Goal: Information Seeking & Learning: Understand process/instructions

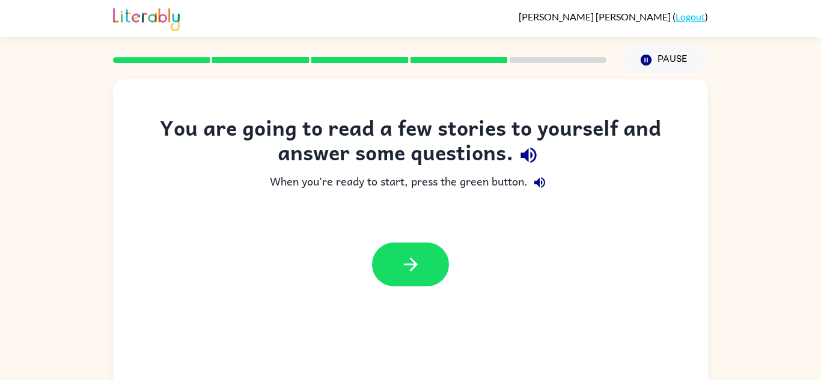
click at [532, 163] on icon "button" at bounding box center [528, 155] width 21 height 21
click at [533, 184] on icon "button" at bounding box center [539, 182] width 14 height 14
click at [425, 249] on button "button" at bounding box center [410, 265] width 77 height 44
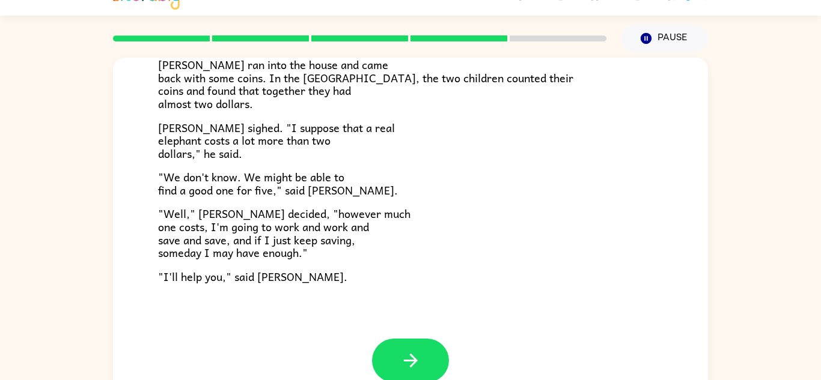
scroll to position [24, 0]
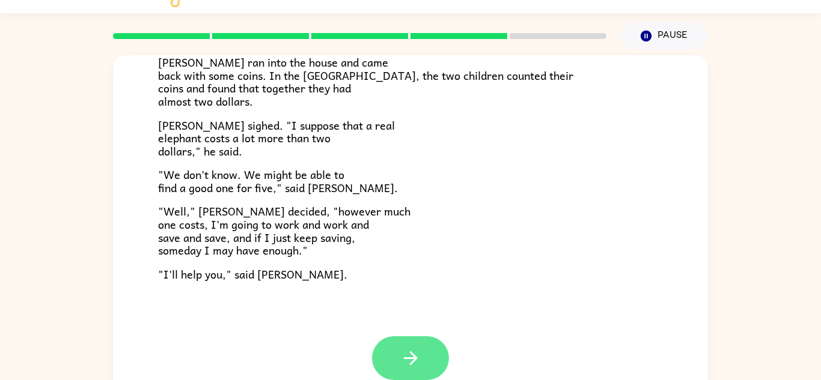
click at [398, 360] on button "button" at bounding box center [410, 358] width 77 height 44
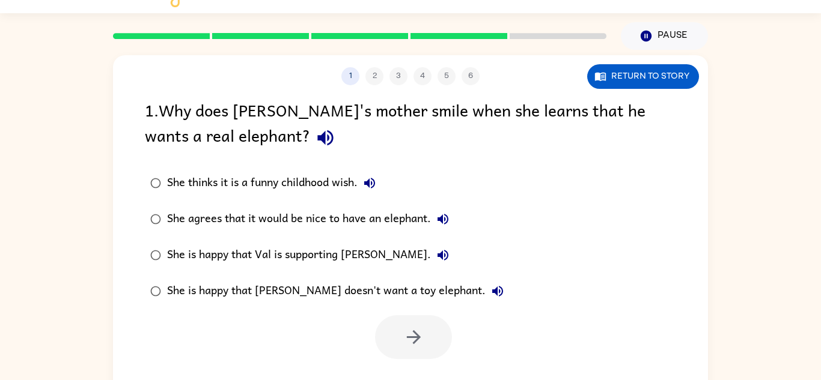
scroll to position [0, 0]
click at [317, 141] on icon "button" at bounding box center [325, 138] width 16 height 16
click at [377, 180] on icon "button" at bounding box center [369, 183] width 14 height 14
click at [447, 214] on icon "button" at bounding box center [442, 219] width 14 height 14
click at [437, 255] on icon "button" at bounding box center [442, 255] width 11 height 11
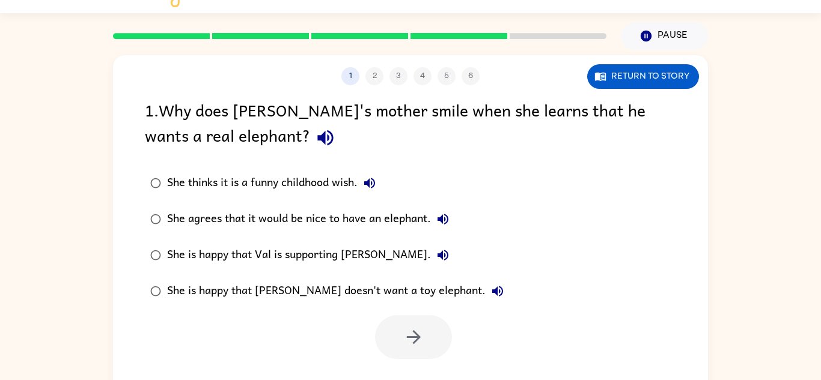
click at [490, 287] on icon "button" at bounding box center [497, 291] width 14 height 14
click at [330, 219] on div "She agrees that it would be nice to have an elephant." at bounding box center [311, 219] width 288 height 24
click at [402, 329] on button "button" at bounding box center [413, 337] width 77 height 44
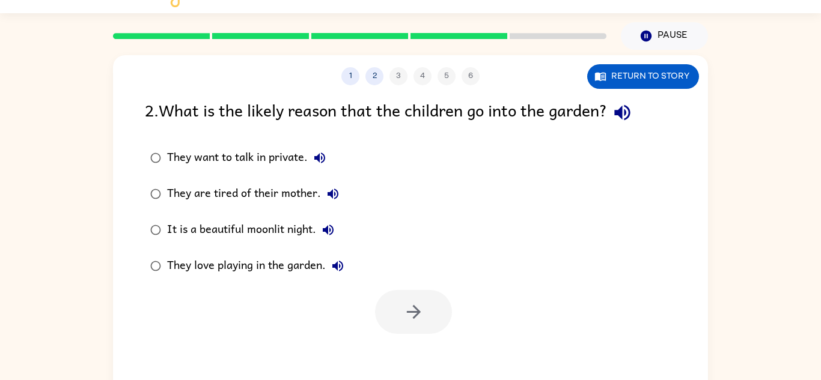
click at [623, 116] on icon "button" at bounding box center [622, 113] width 16 height 16
click at [323, 158] on icon "button" at bounding box center [319, 158] width 14 height 14
click at [332, 186] on button "They are tired of their mother." at bounding box center [333, 194] width 24 height 24
click at [321, 220] on button "It is a beautiful moonlit night." at bounding box center [328, 230] width 24 height 24
click at [338, 262] on icon "button" at bounding box center [337, 266] width 11 height 11
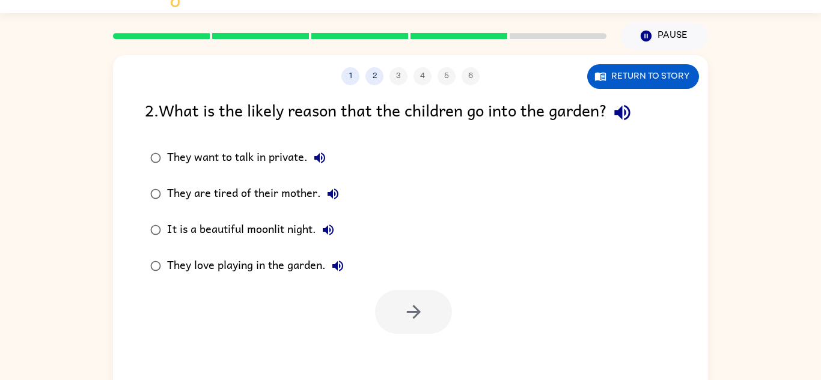
click at [270, 203] on div "They are tired of their mother." at bounding box center [256, 194] width 178 height 24
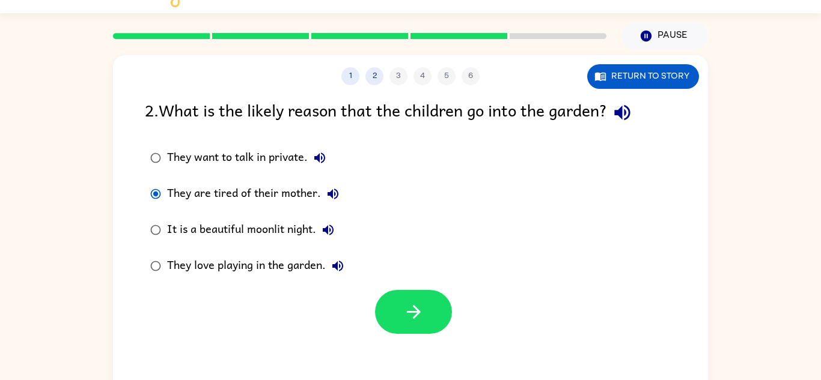
click at [247, 169] on div "They want to talk in private." at bounding box center [249, 158] width 165 height 24
click at [416, 311] on icon "button" at bounding box center [413, 312] width 21 height 21
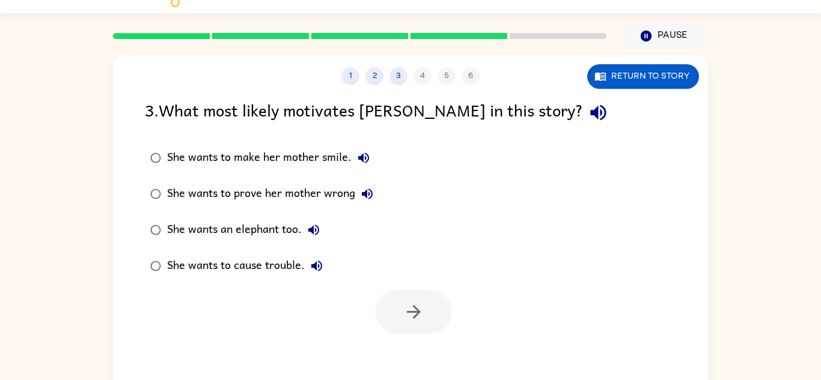
click at [587, 104] on icon "button" at bounding box center [597, 112] width 21 height 21
click at [365, 158] on icon "button" at bounding box center [363, 158] width 11 height 11
click at [373, 190] on icon "button" at bounding box center [367, 194] width 14 height 14
click at [326, 220] on div "She wants an elephant too." at bounding box center [246, 230] width 159 height 24
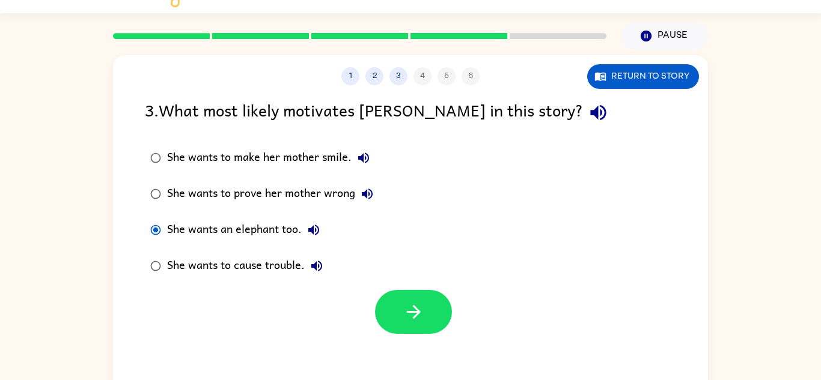
click at [319, 230] on icon "button" at bounding box center [313, 230] width 11 height 11
click at [321, 258] on button "She wants to cause trouble." at bounding box center [317, 266] width 24 height 24
click at [384, 303] on button "button" at bounding box center [413, 312] width 77 height 44
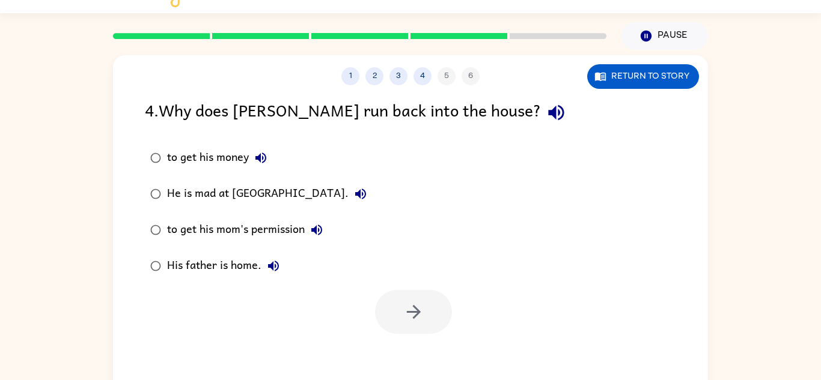
click at [545, 112] on icon "button" at bounding box center [555, 112] width 21 height 21
click at [256, 151] on icon "button" at bounding box center [260, 158] width 14 height 14
click at [196, 151] on div "to get his money" at bounding box center [220, 158] width 106 height 24
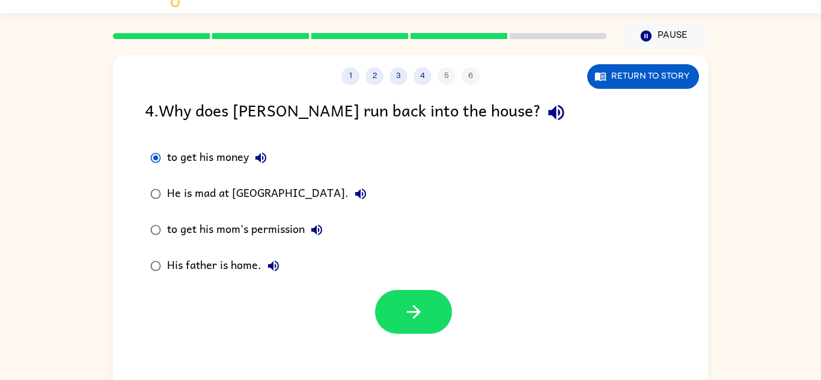
click at [373, 320] on div at bounding box center [410, 309] width 595 height 50
click at [389, 302] on button "button" at bounding box center [413, 312] width 77 height 44
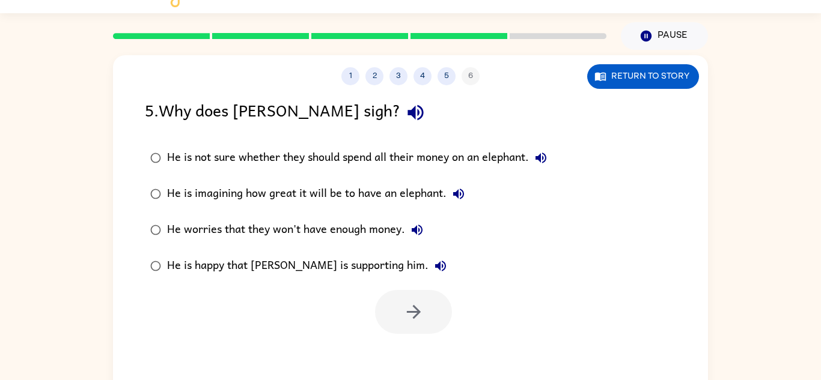
click at [405, 114] on icon "button" at bounding box center [415, 112] width 21 height 21
click at [547, 158] on icon "button" at bounding box center [540, 158] width 14 height 14
click at [454, 196] on icon "button" at bounding box center [458, 194] width 14 height 14
click at [421, 240] on button "He worries that they won't have enough money." at bounding box center [417, 230] width 24 height 24
click at [433, 265] on icon "button" at bounding box center [440, 266] width 14 height 14
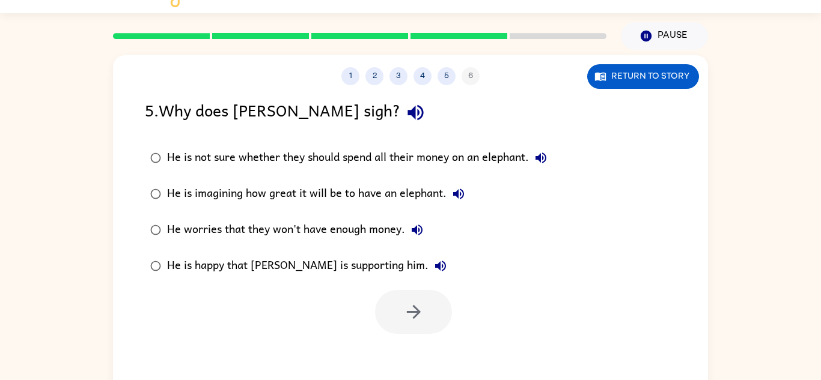
click at [371, 223] on div "He worries that they won't have enough money." at bounding box center [298, 230] width 262 height 24
click at [412, 331] on button "button" at bounding box center [413, 312] width 77 height 44
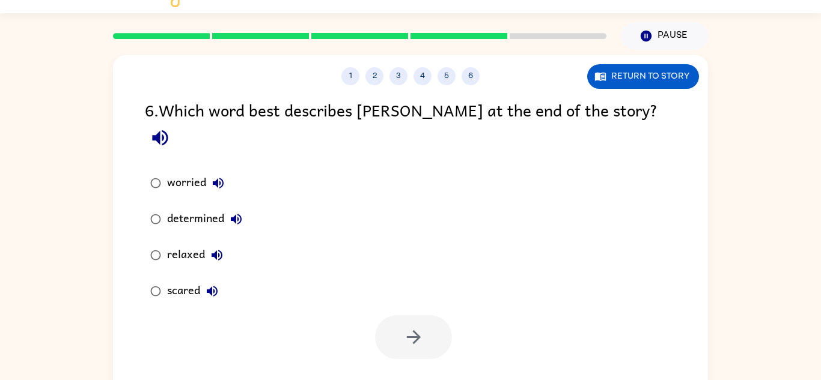
click at [175, 123] on button "button" at bounding box center [160, 138] width 31 height 31
click at [233, 165] on label "worried" at bounding box center [196, 183] width 116 height 36
click at [226, 171] on button "worried" at bounding box center [218, 183] width 24 height 24
click at [232, 207] on button "determined" at bounding box center [236, 219] width 24 height 24
click at [216, 250] on icon "button" at bounding box center [216, 255] width 11 height 11
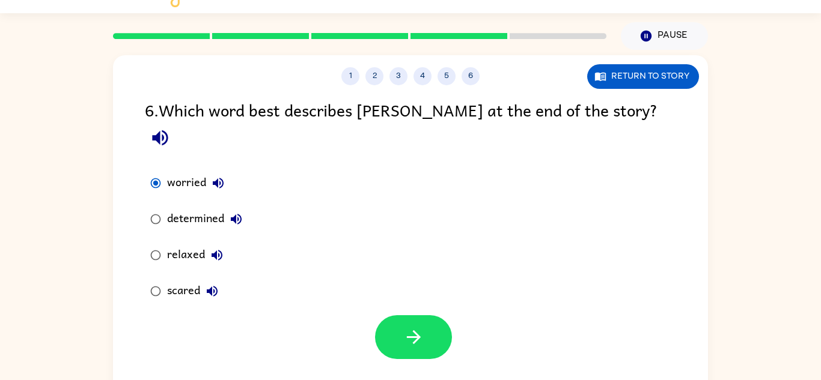
click at [175, 243] on div "relaxed" at bounding box center [198, 255] width 62 height 24
click at [409, 330] on icon "button" at bounding box center [413, 337] width 14 height 14
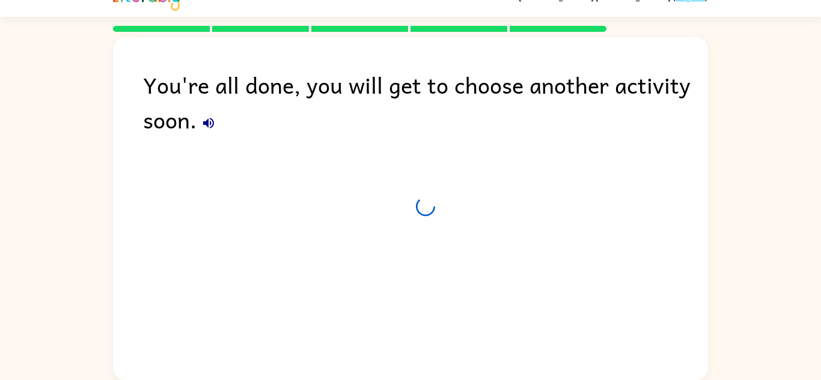
scroll to position [20, 0]
click at [211, 130] on button "button" at bounding box center [208, 123] width 24 height 24
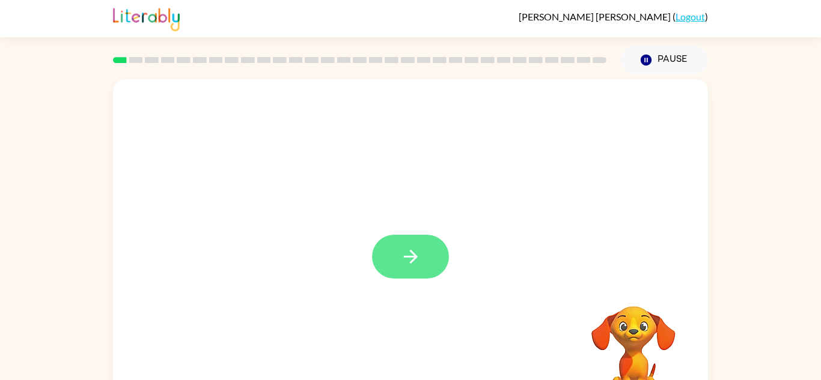
click at [394, 255] on button "button" at bounding box center [410, 257] width 77 height 44
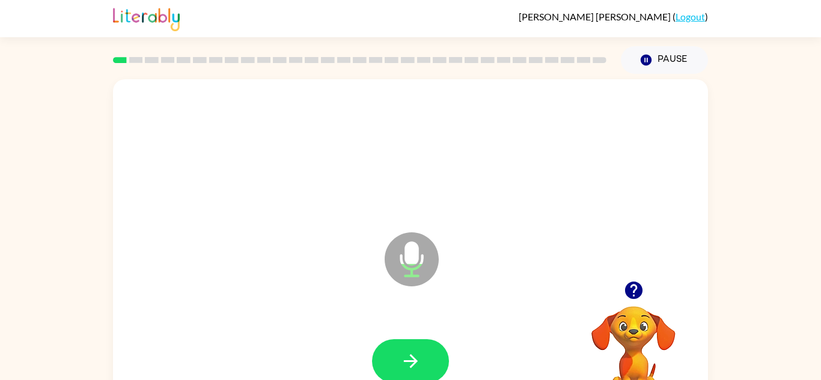
scroll to position [42, 0]
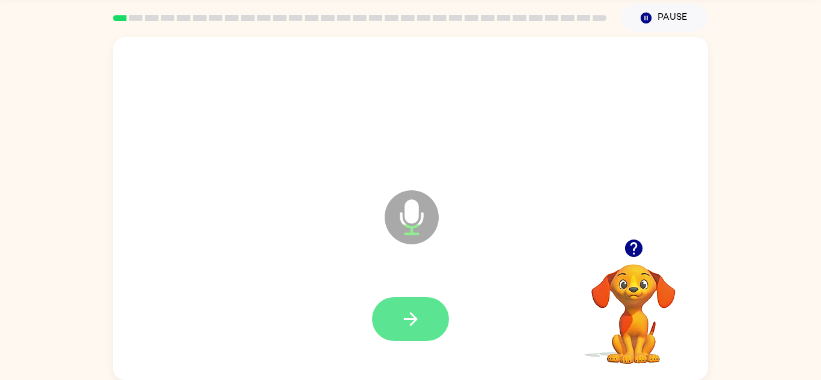
click at [406, 315] on icon "button" at bounding box center [410, 319] width 21 height 21
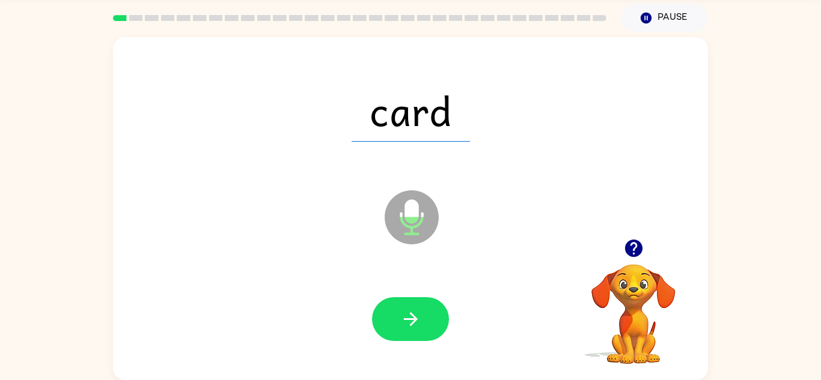
click at [406, 315] on icon "button" at bounding box center [410, 319] width 21 height 21
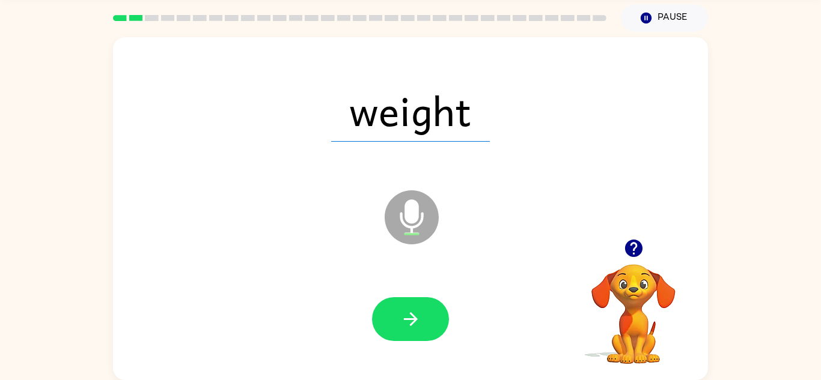
click at [406, 315] on icon "button" at bounding box center [410, 319] width 21 height 21
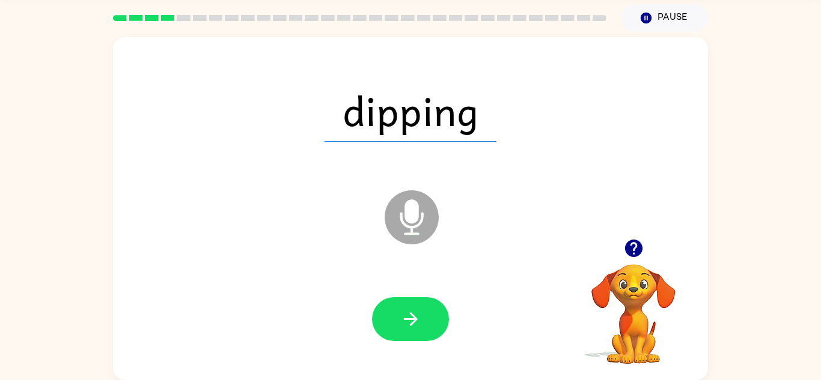
click at [406, 315] on icon "button" at bounding box center [410, 319] width 21 height 21
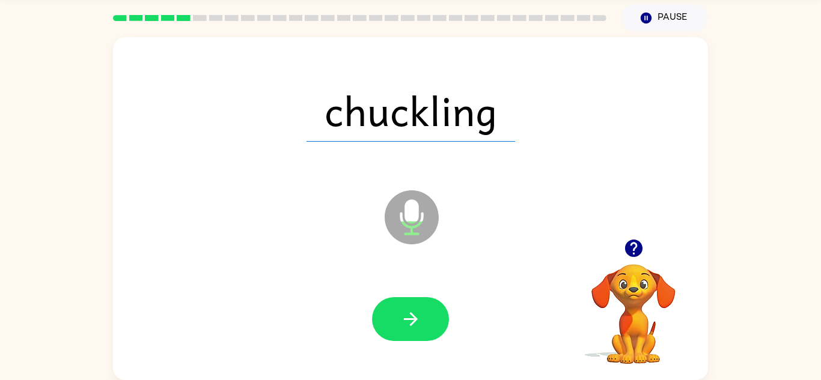
click at [410, 318] on icon "button" at bounding box center [410, 319] width 21 height 21
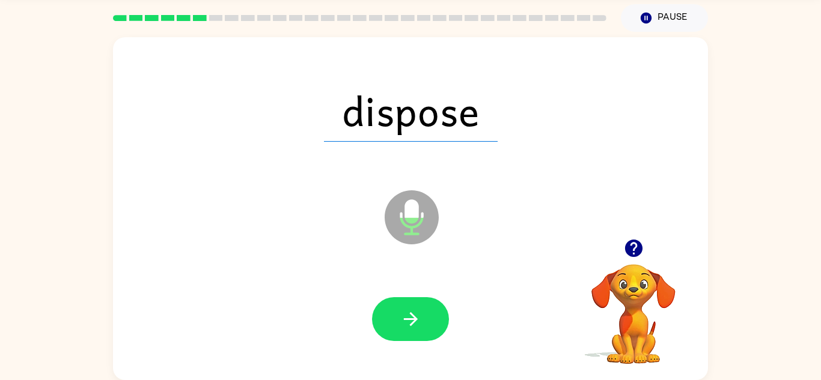
click at [410, 318] on icon "button" at bounding box center [410, 319] width 21 height 21
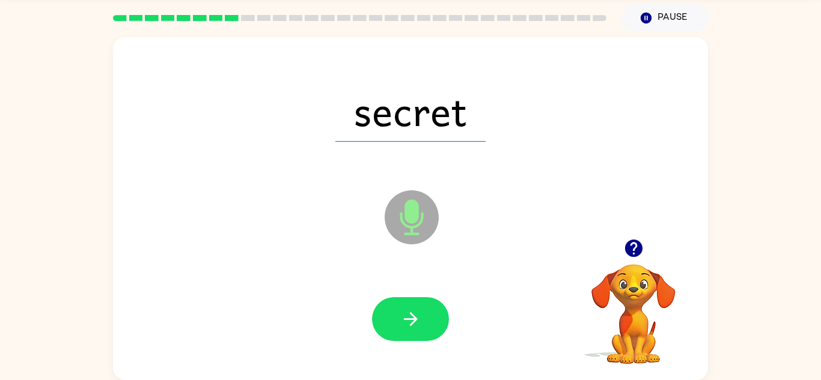
click at [410, 318] on icon "button" at bounding box center [410, 319] width 21 height 21
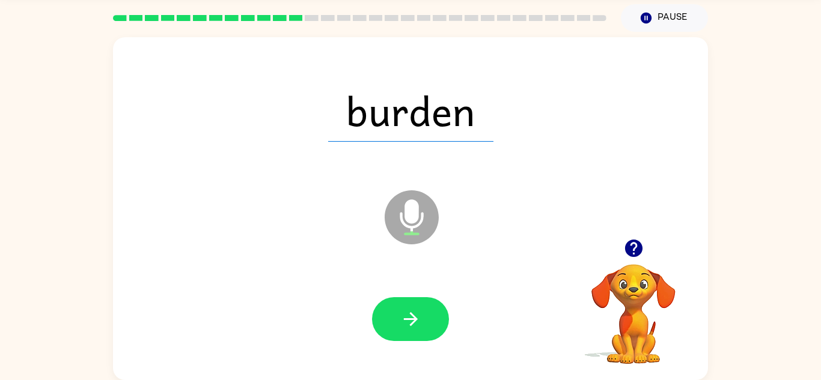
click at [410, 318] on icon "button" at bounding box center [410, 319] width 21 height 21
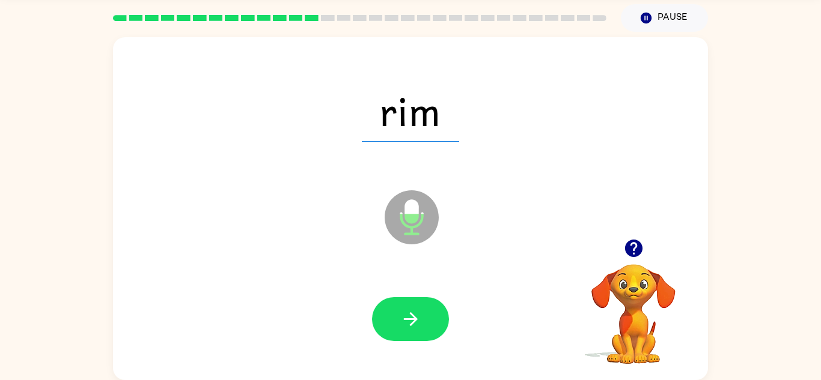
click at [410, 318] on icon "button" at bounding box center [410, 319] width 21 height 21
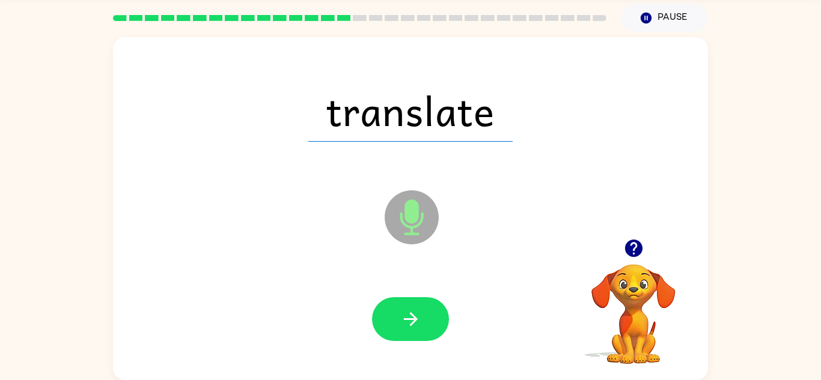
click at [410, 318] on icon "button" at bounding box center [410, 319] width 21 height 21
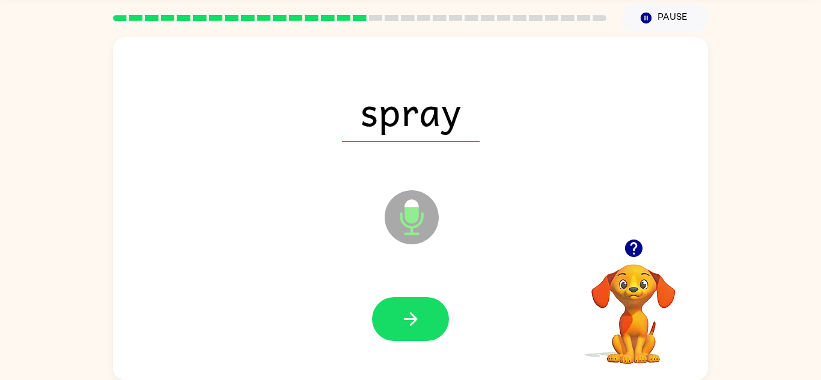
click at [410, 318] on icon "button" at bounding box center [410, 319] width 21 height 21
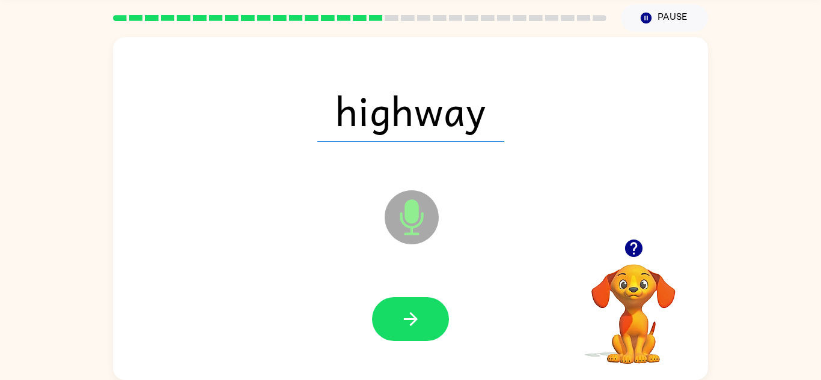
click at [410, 318] on icon "button" at bounding box center [410, 319] width 21 height 21
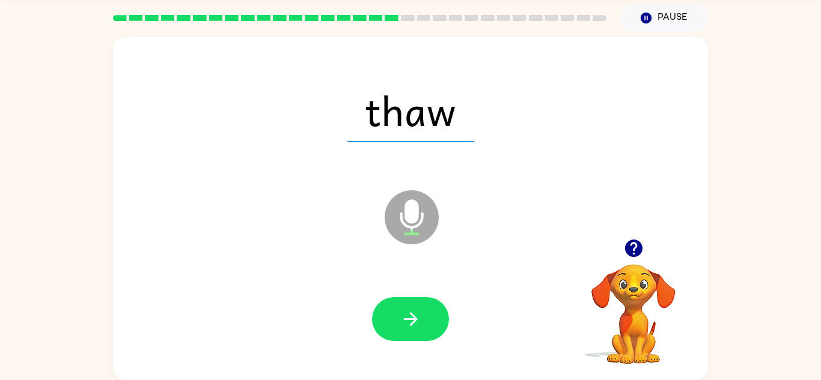
click at [410, 318] on icon "button" at bounding box center [410, 319] width 21 height 21
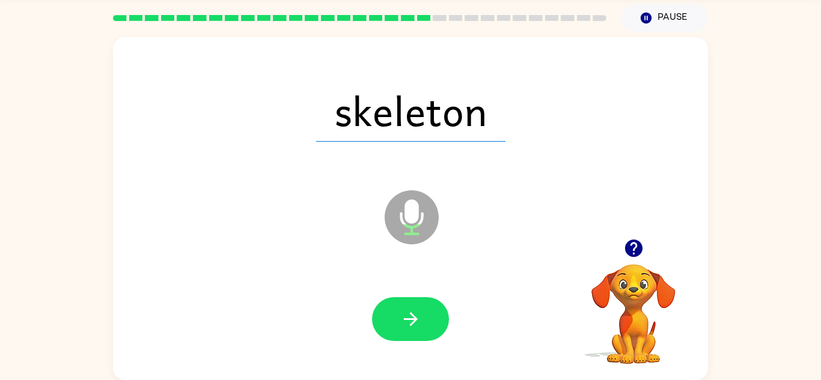
click at [410, 318] on icon "button" at bounding box center [410, 319] width 21 height 21
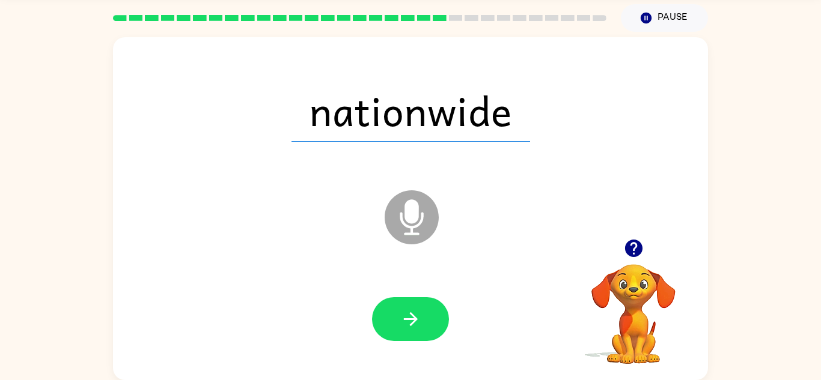
click at [410, 318] on icon "button" at bounding box center [410, 319] width 21 height 21
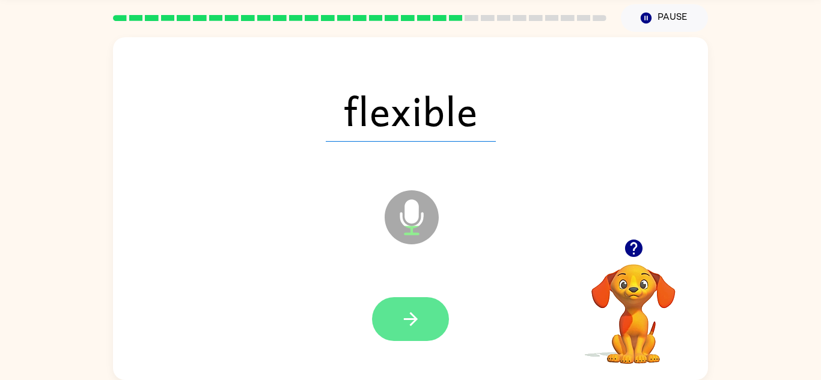
click at [379, 323] on button "button" at bounding box center [410, 319] width 77 height 44
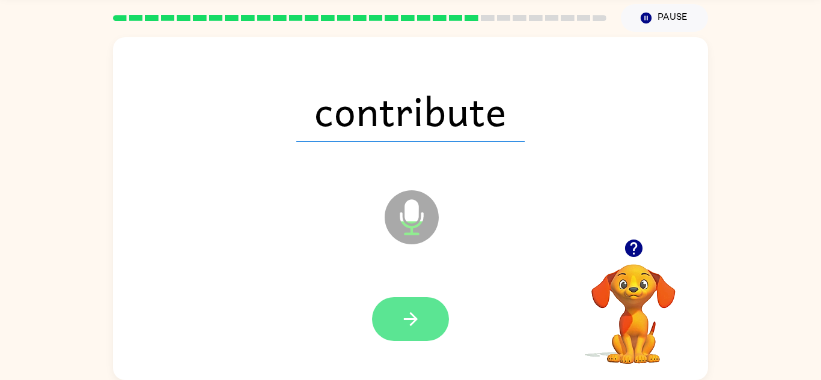
click at [408, 322] on icon "button" at bounding box center [410, 319] width 21 height 21
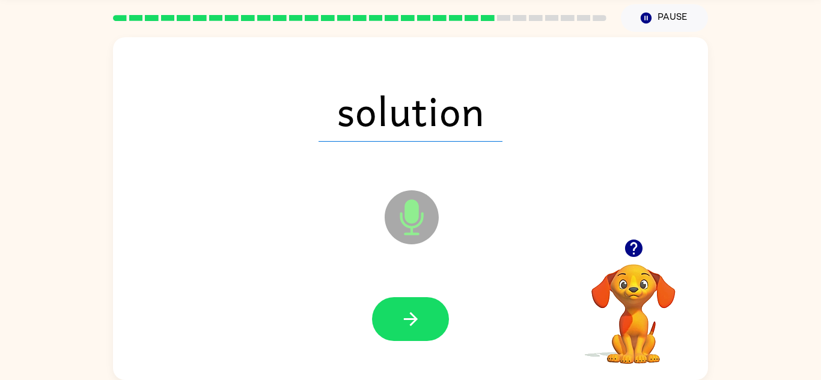
click at [408, 322] on icon "button" at bounding box center [410, 319] width 21 height 21
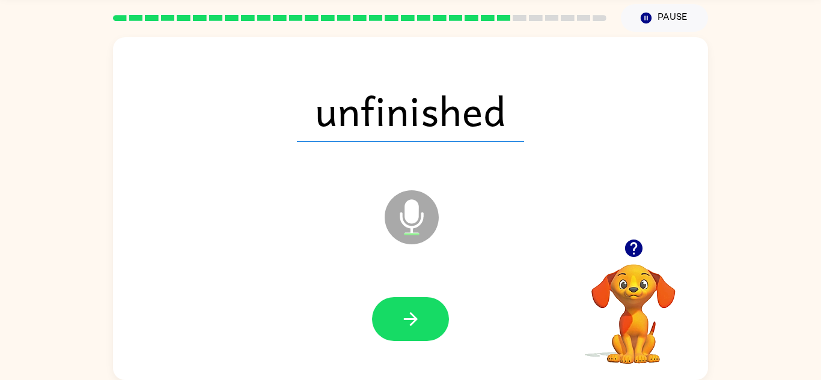
click at [408, 322] on icon "button" at bounding box center [410, 319] width 21 height 21
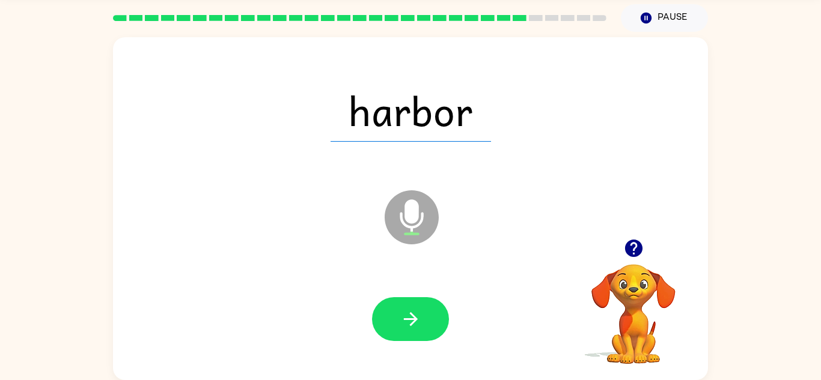
click at [408, 322] on icon "button" at bounding box center [410, 319] width 21 height 21
click at [413, 316] on icon "button" at bounding box center [410, 319] width 14 height 14
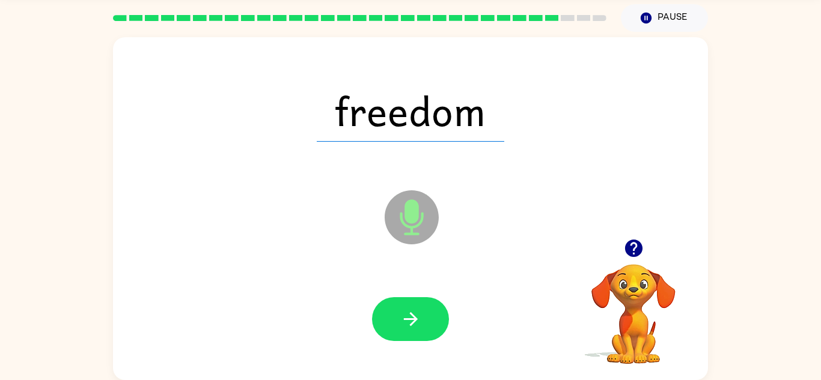
click at [413, 316] on icon "button" at bounding box center [410, 319] width 14 height 14
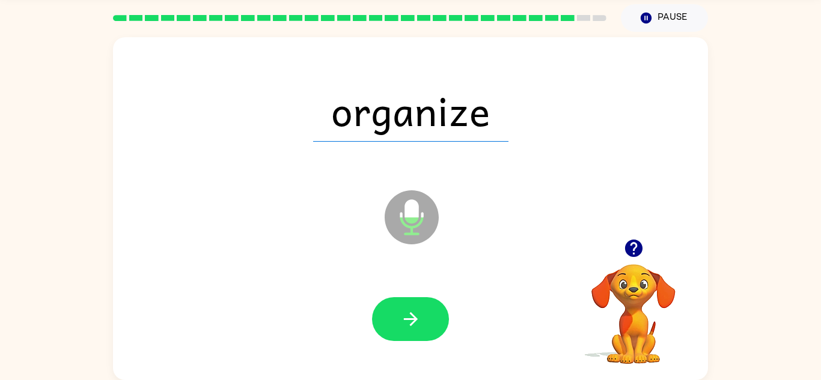
click at [413, 316] on icon "button" at bounding box center [410, 319] width 14 height 14
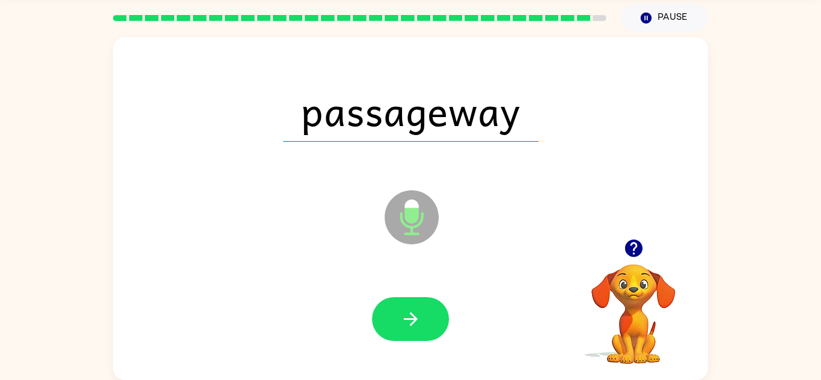
click at [413, 316] on icon "button" at bounding box center [410, 319] width 14 height 14
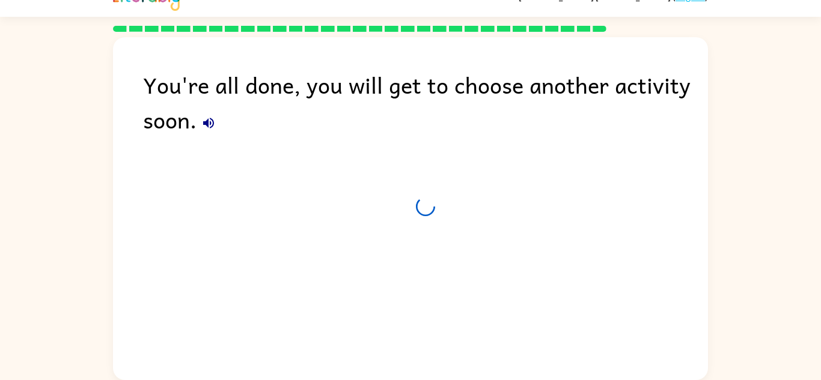
scroll to position [20, 0]
click at [208, 126] on icon "button" at bounding box center [208, 123] width 11 height 11
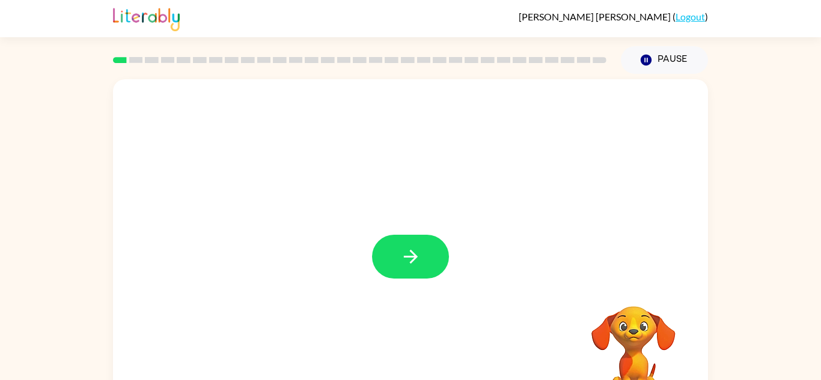
click at [402, 247] on icon "button" at bounding box center [410, 256] width 21 height 21
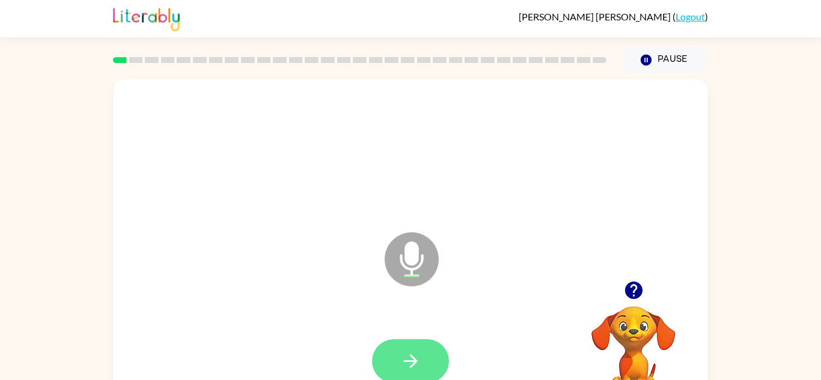
click at [445, 367] on button "button" at bounding box center [410, 361] width 77 height 44
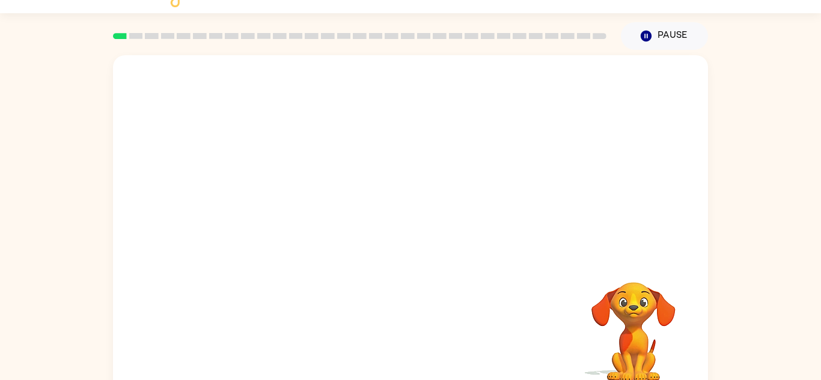
scroll to position [42, 0]
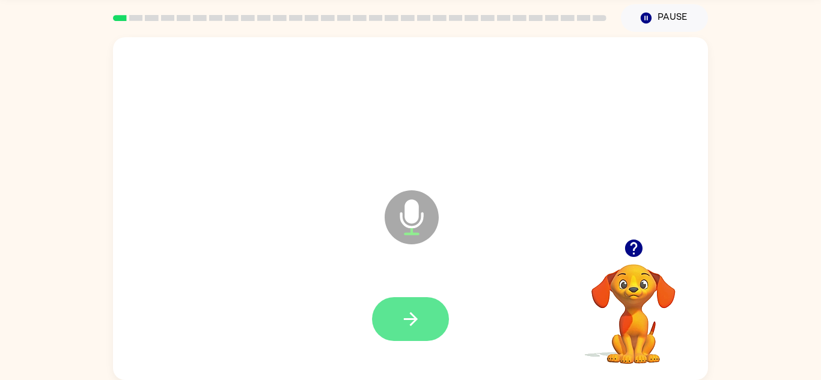
click at [407, 312] on icon "button" at bounding box center [410, 319] width 21 height 21
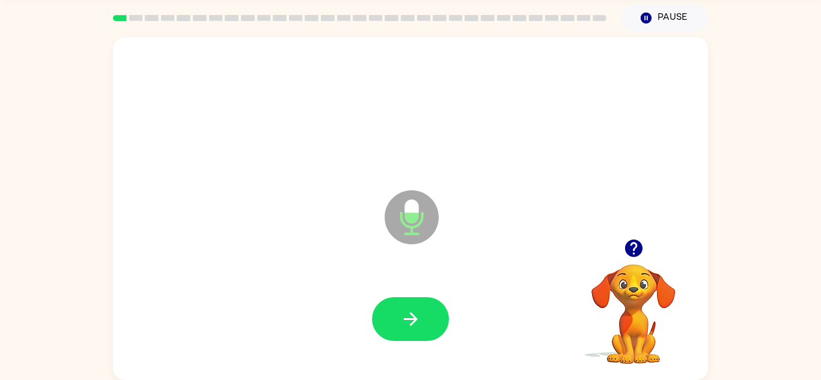
click at [407, 312] on icon "button" at bounding box center [410, 319] width 21 height 21
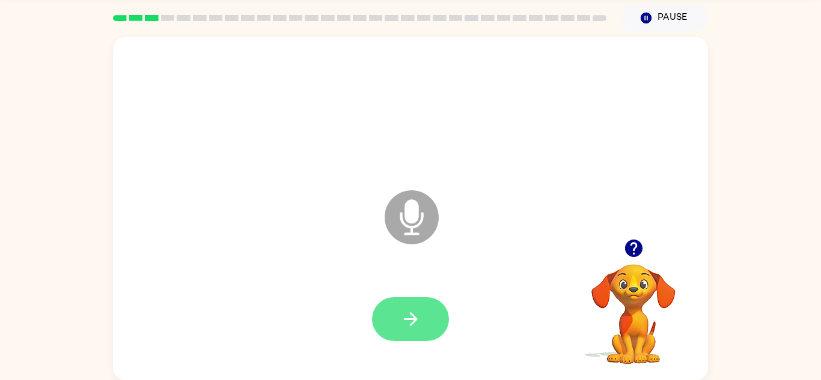
click at [399, 338] on button "button" at bounding box center [410, 319] width 77 height 44
click at [393, 308] on button "button" at bounding box center [410, 319] width 77 height 44
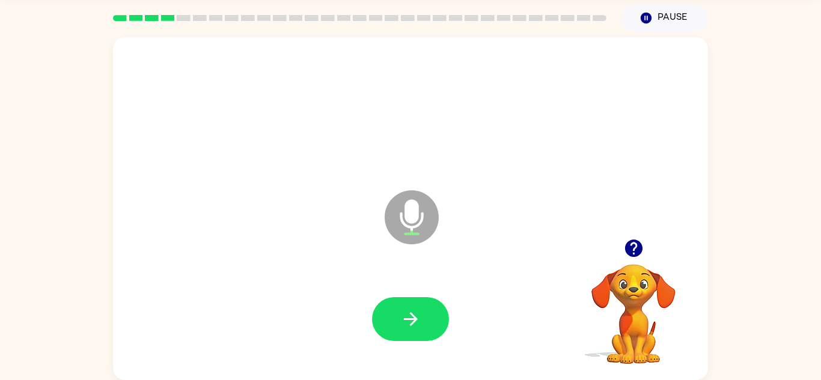
click at [393, 308] on button "button" at bounding box center [410, 319] width 77 height 44
click at [429, 320] on button "button" at bounding box center [410, 319] width 77 height 44
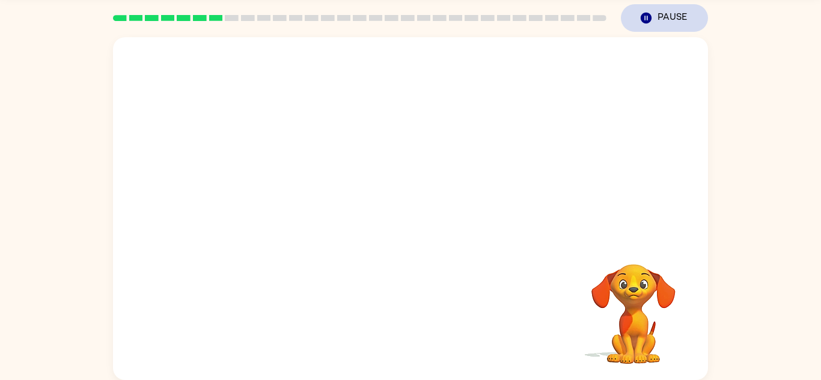
click at [650, 12] on icon "Pause" at bounding box center [645, 17] width 13 height 13
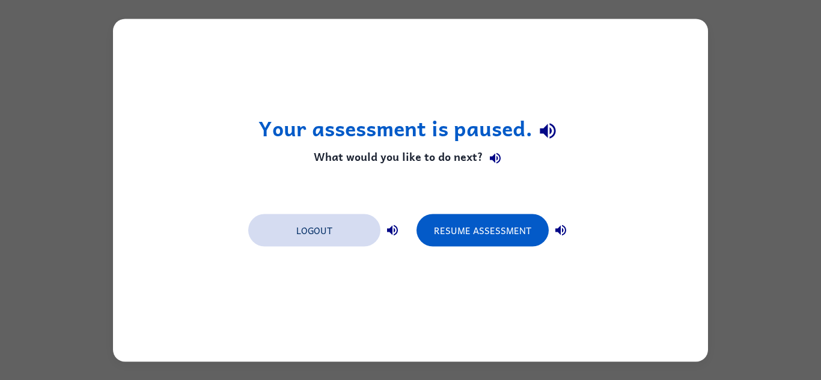
click at [351, 238] on button "Logout" at bounding box center [314, 230] width 132 height 32
